Goal: Information Seeking & Learning: Learn about a topic

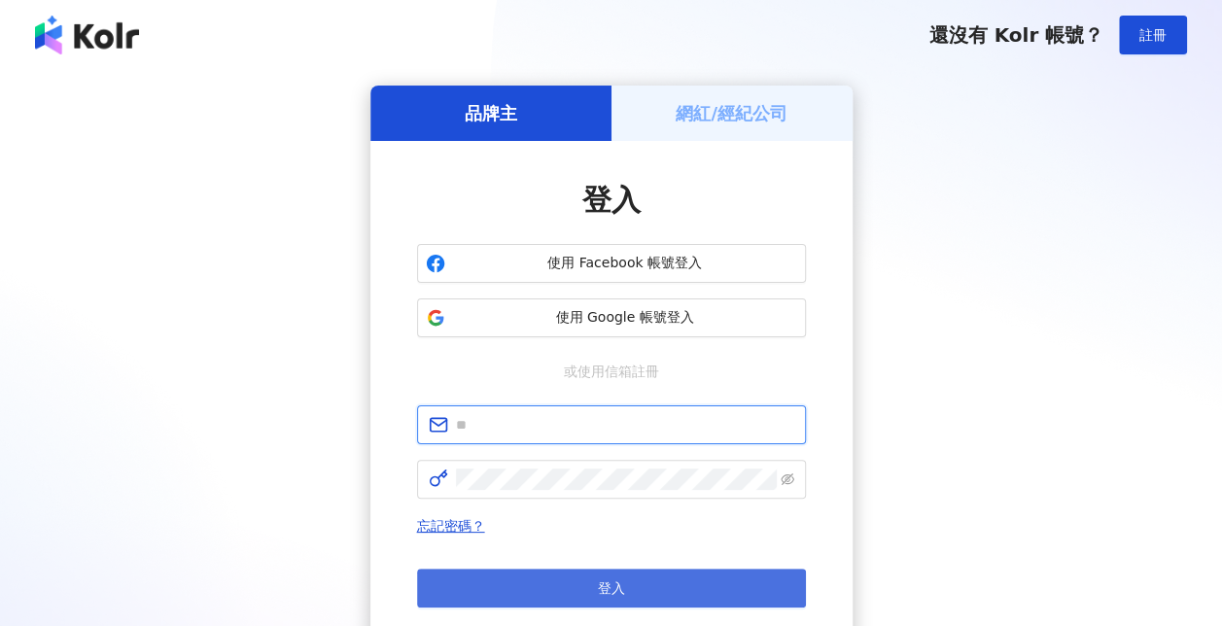
type input "**********"
click at [638, 581] on button "登入" at bounding box center [611, 588] width 389 height 39
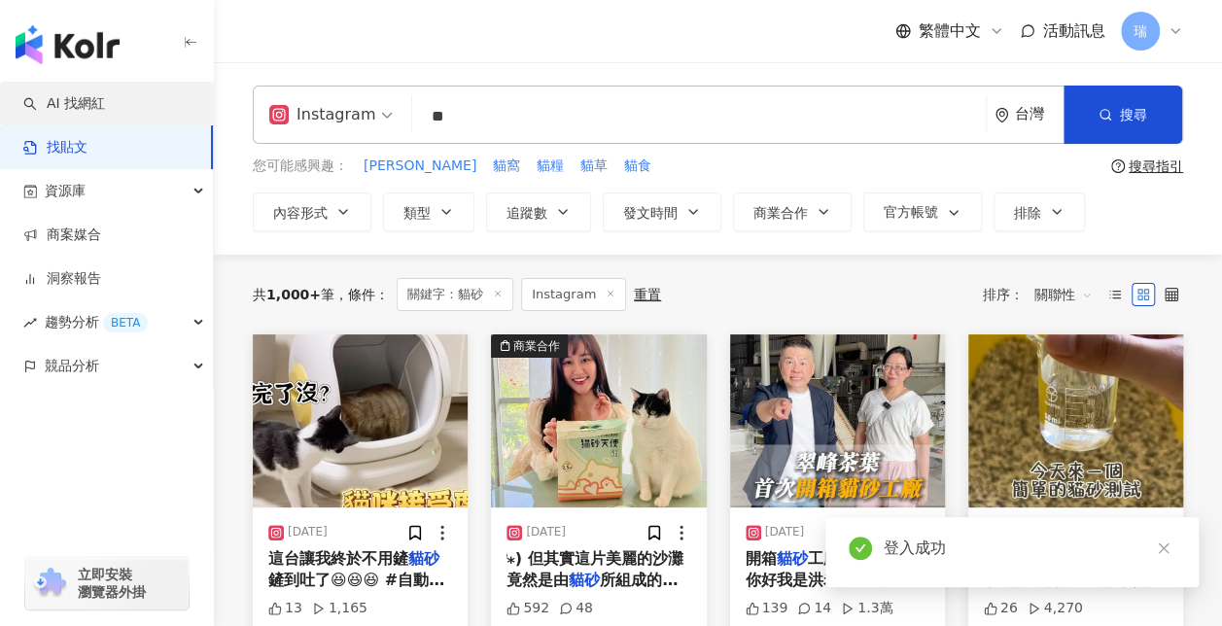
click at [105, 112] on link "AI 找網紅" at bounding box center [64, 103] width 82 height 19
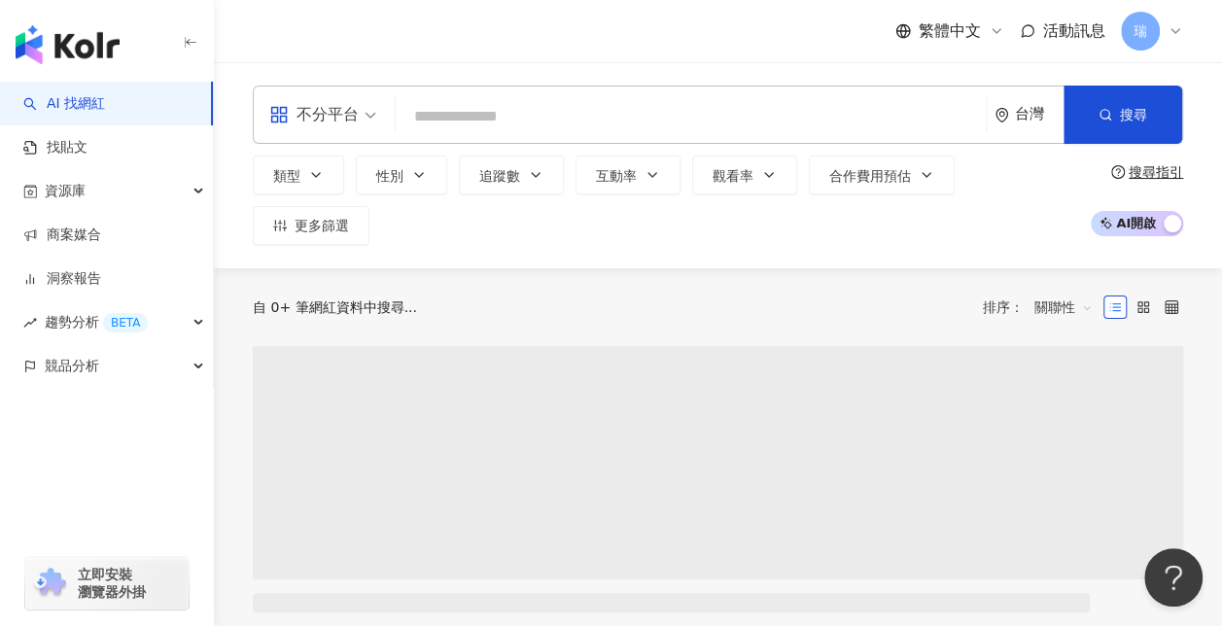
click at [561, 111] on input "search" at bounding box center [690, 116] width 574 height 37
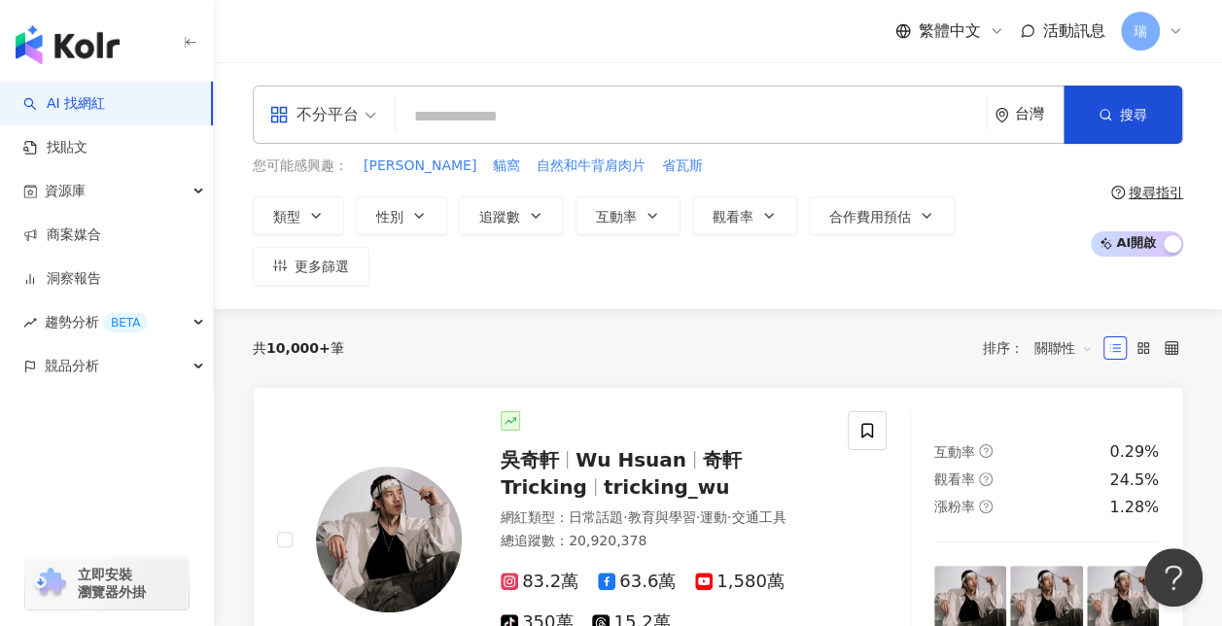
type input "******"
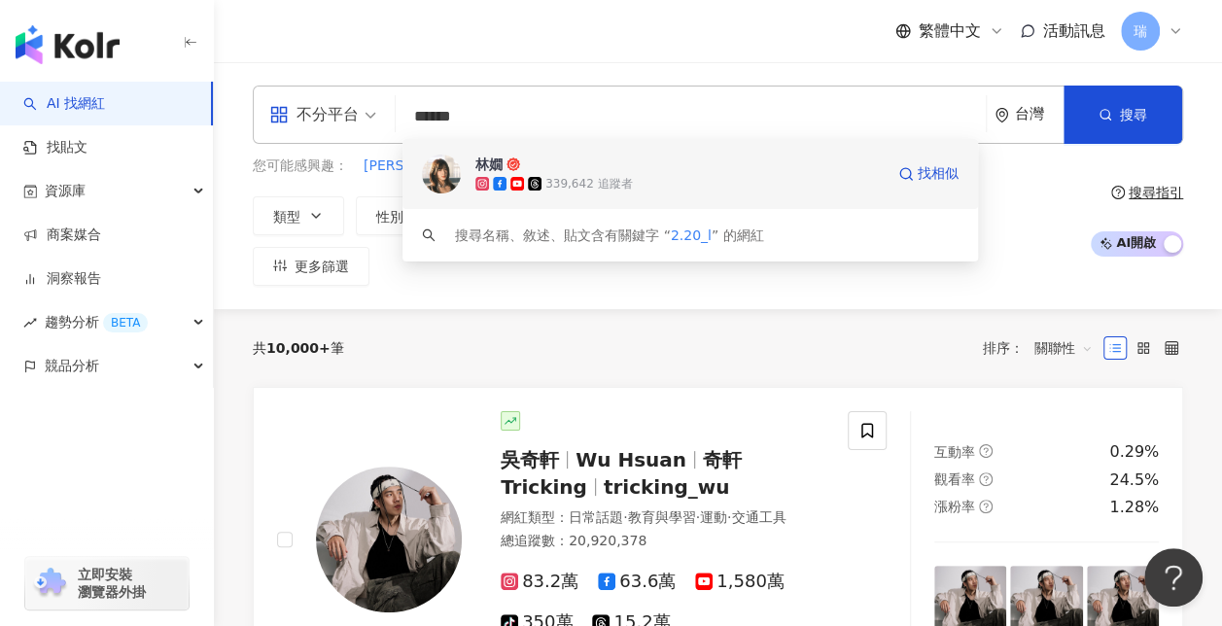
click at [807, 191] on div "339,642 追蹤者" at bounding box center [679, 183] width 408 height 19
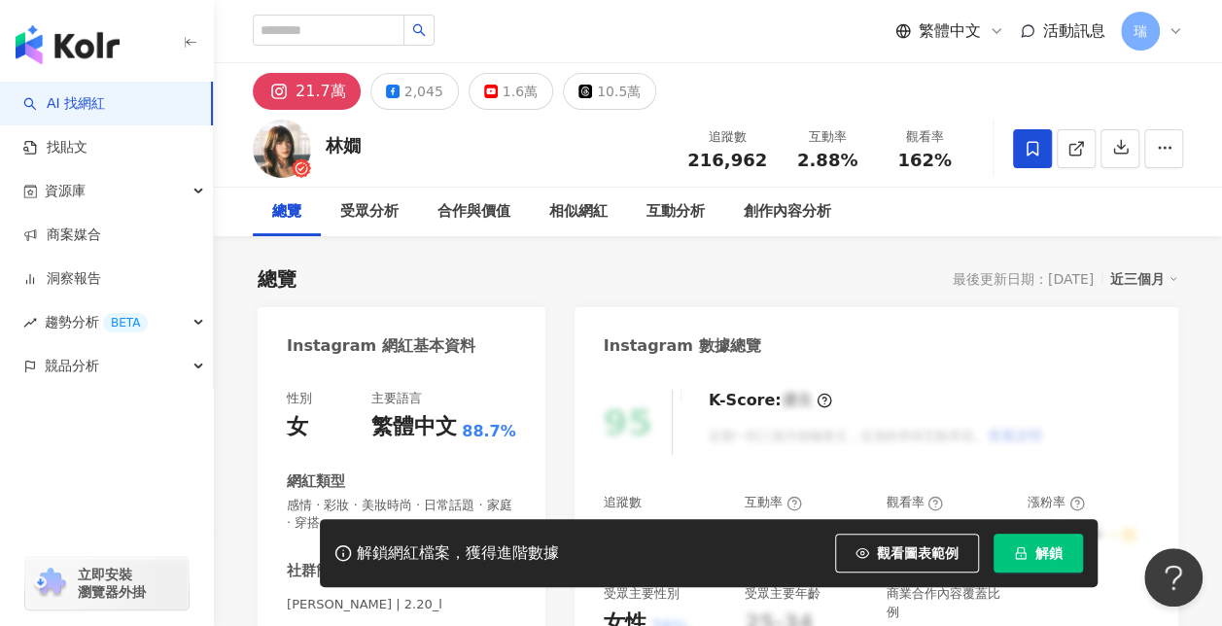
click at [1031, 152] on icon at bounding box center [1032, 148] width 12 height 15
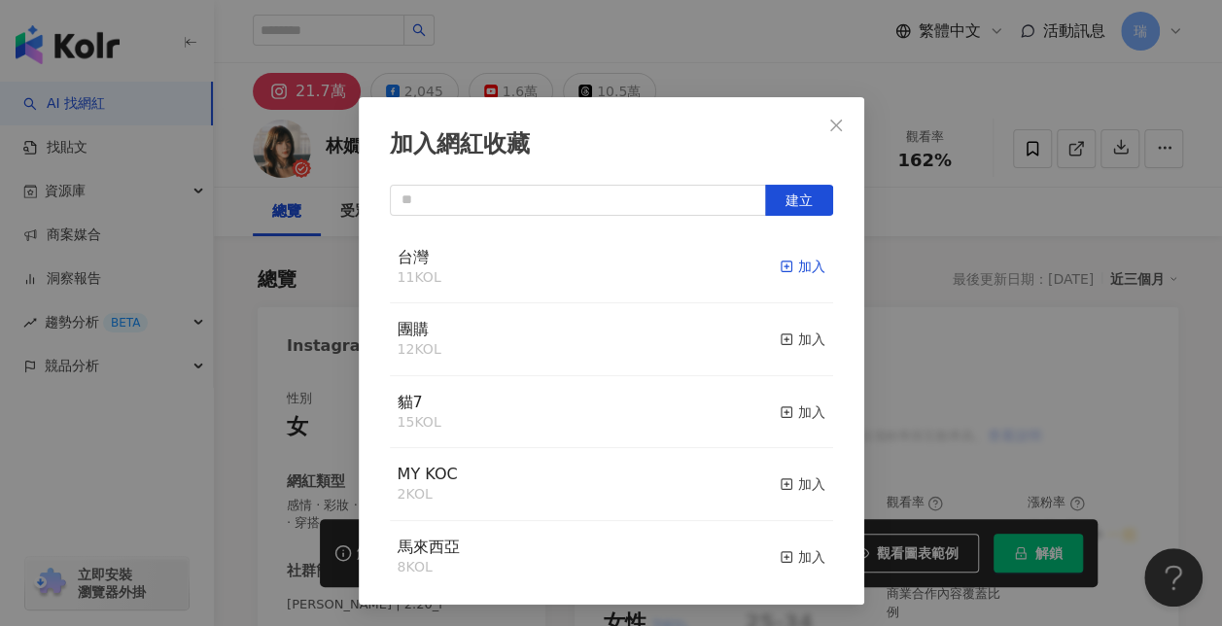
click at [789, 264] on div "加入" at bounding box center [803, 266] width 46 height 21
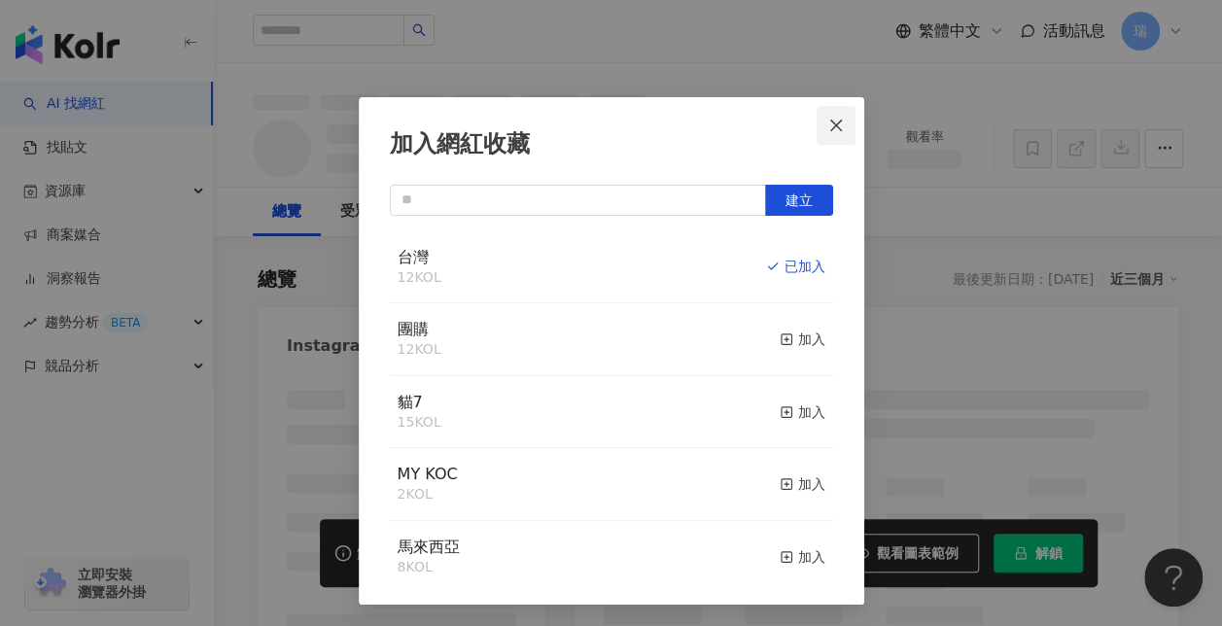
click at [830, 126] on icon "close" at bounding box center [836, 125] width 12 height 12
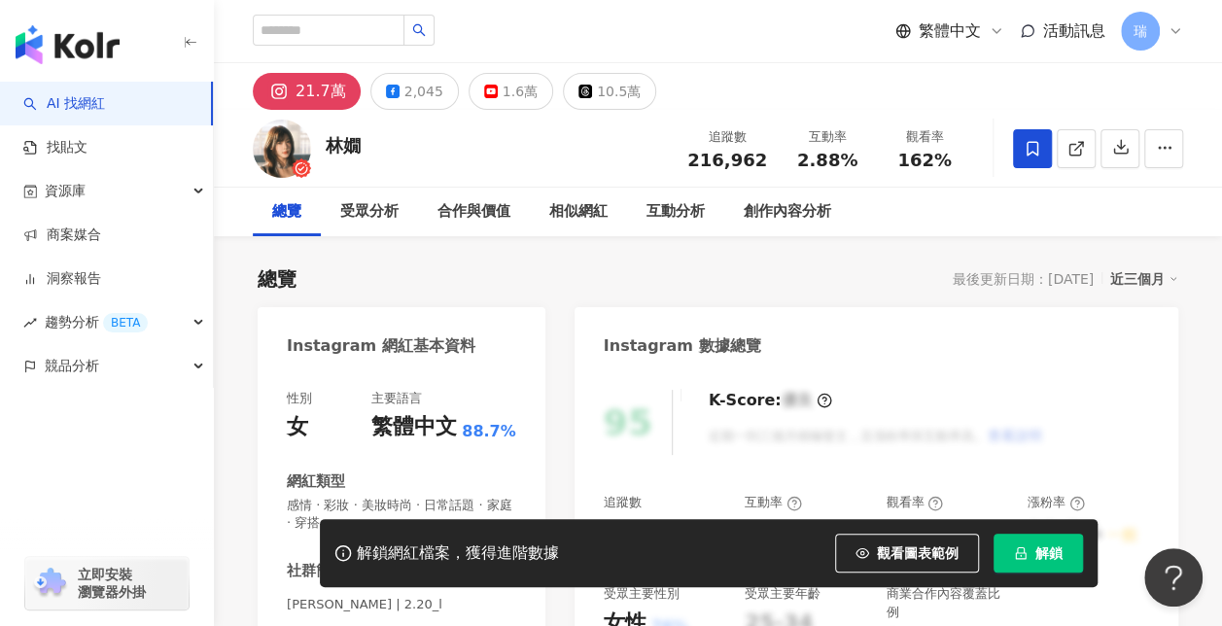
click at [1031, 559] on button "解鎖" at bounding box center [1037, 553] width 89 height 39
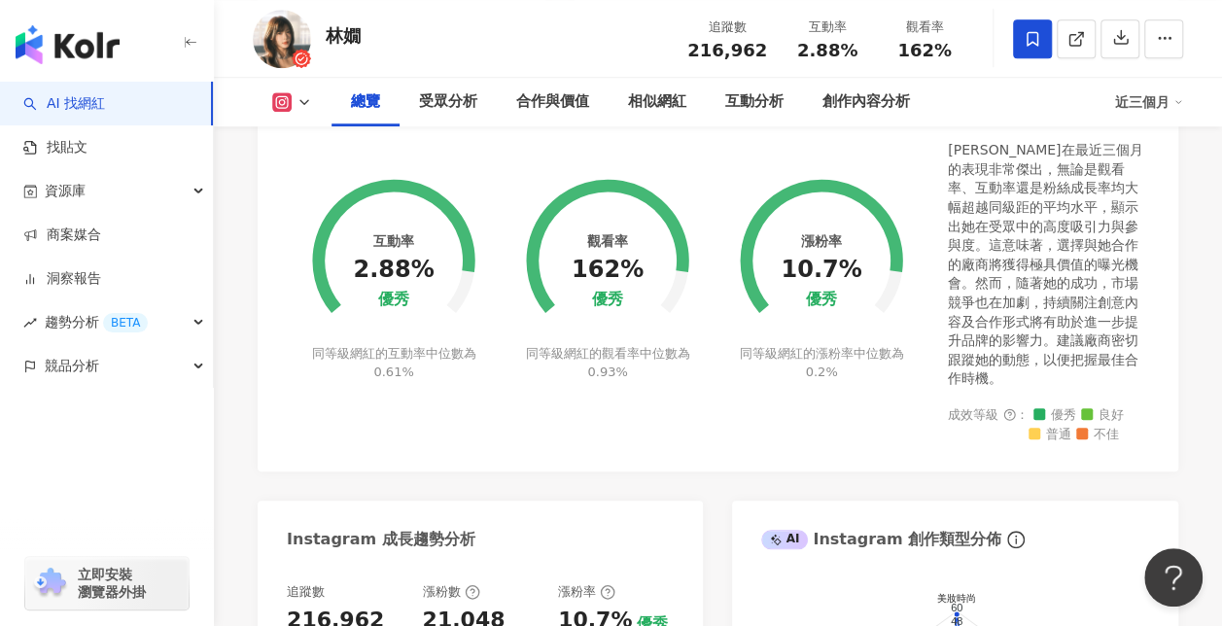
scroll to position [680, 0]
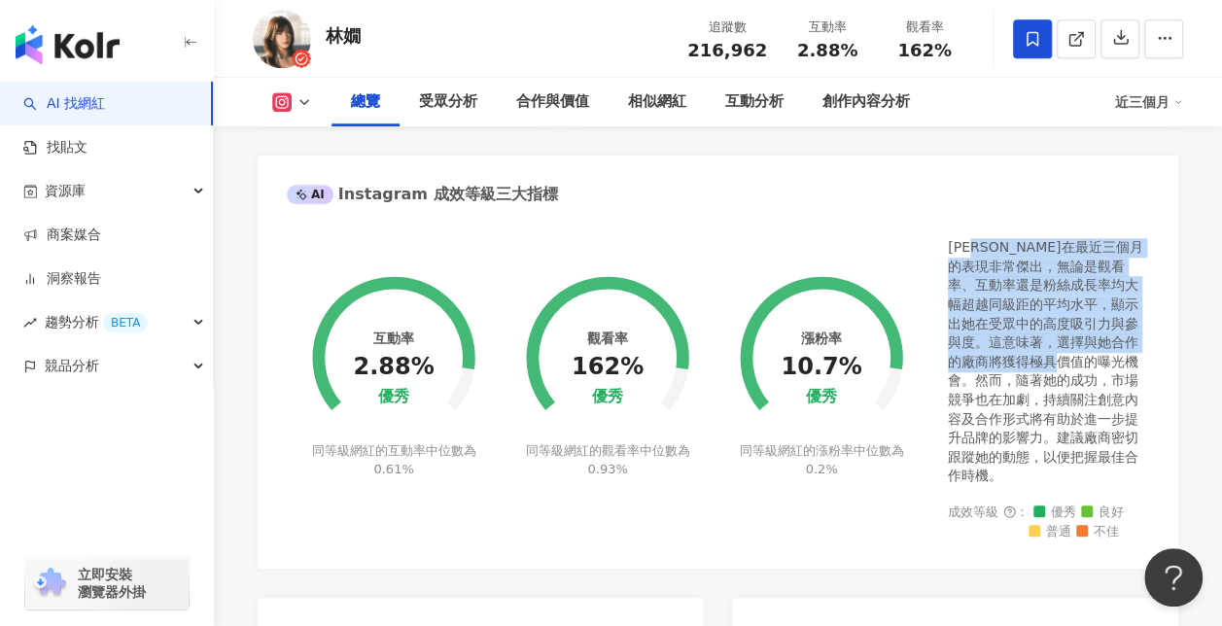
drag, startPoint x: 992, startPoint y: 237, endPoint x: 1119, endPoint y: 348, distance: 168.1
click at [1119, 348] on div "[PERSON_NAME]在最近三個月的表現非常傑出，無論是觀看率、互動率還是粉絲成長率均大幅超越同級距的平均水平，顯示出她在受眾中的高度吸引力與參與度。這意…" at bounding box center [1048, 362] width 201 height 248
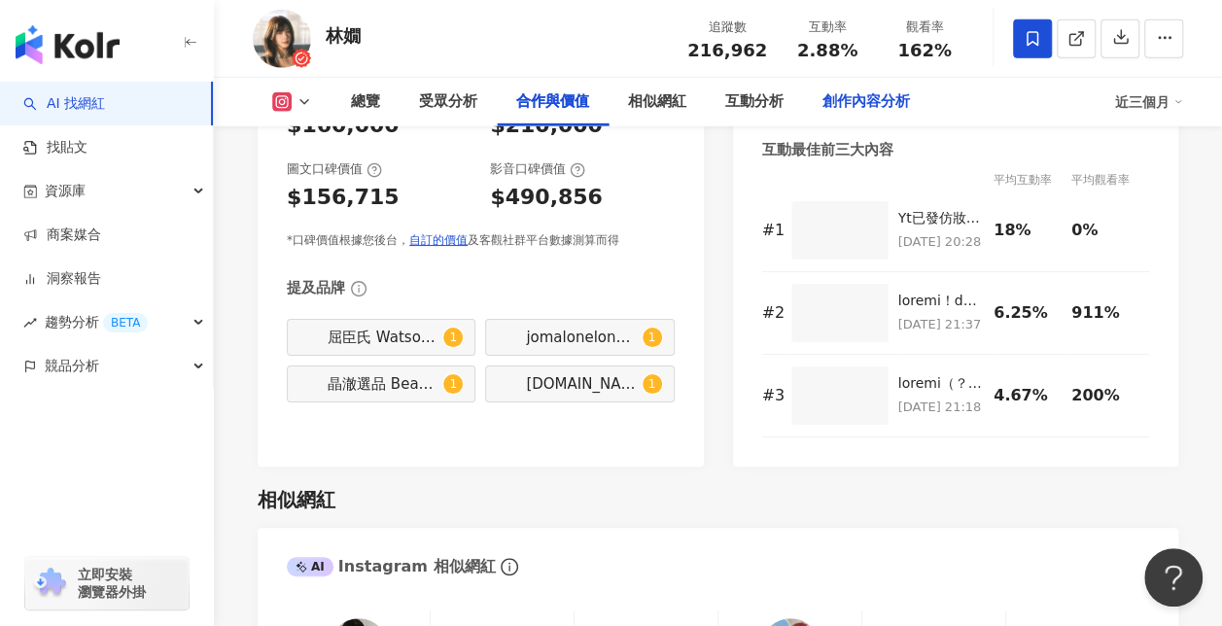
scroll to position [3110, 0]
